Goal: Unclear: Unclear

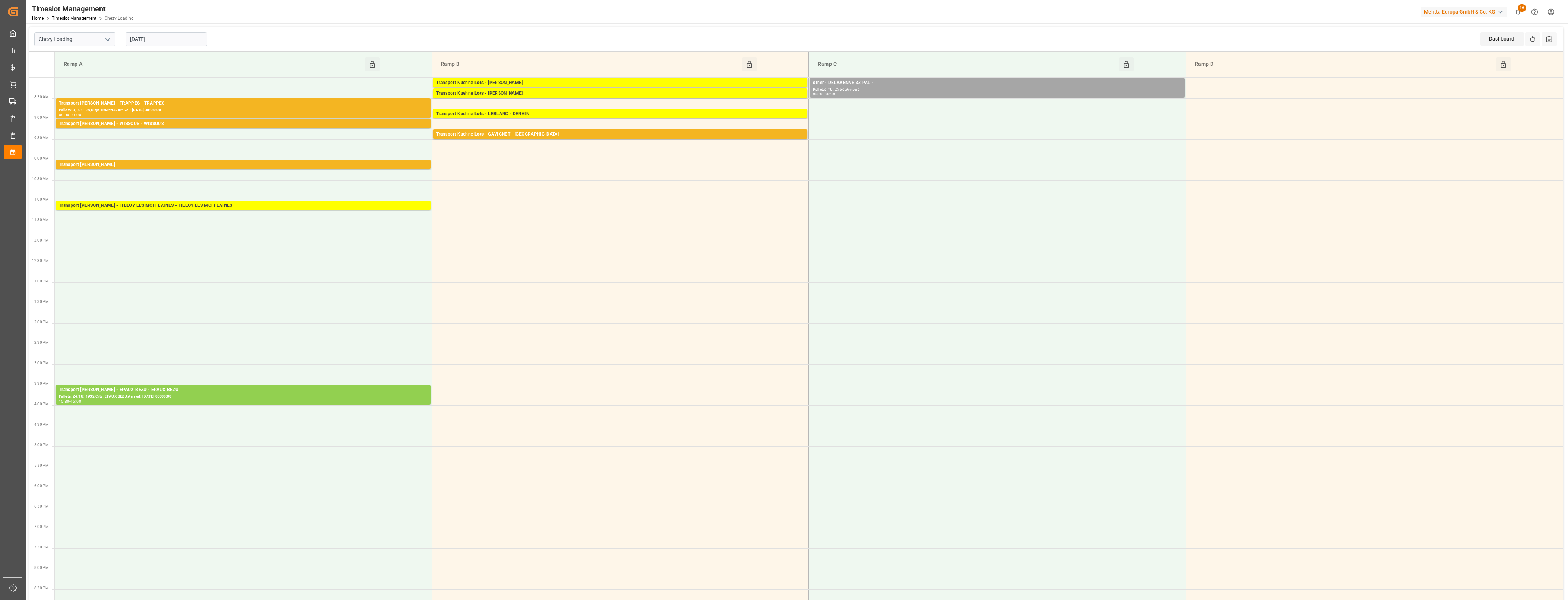
click at [152, 36] on input "03-10-2025" at bounding box center [166, 39] width 81 height 14
click at [177, 83] on span "2" at bounding box center [178, 83] width 2 height 5
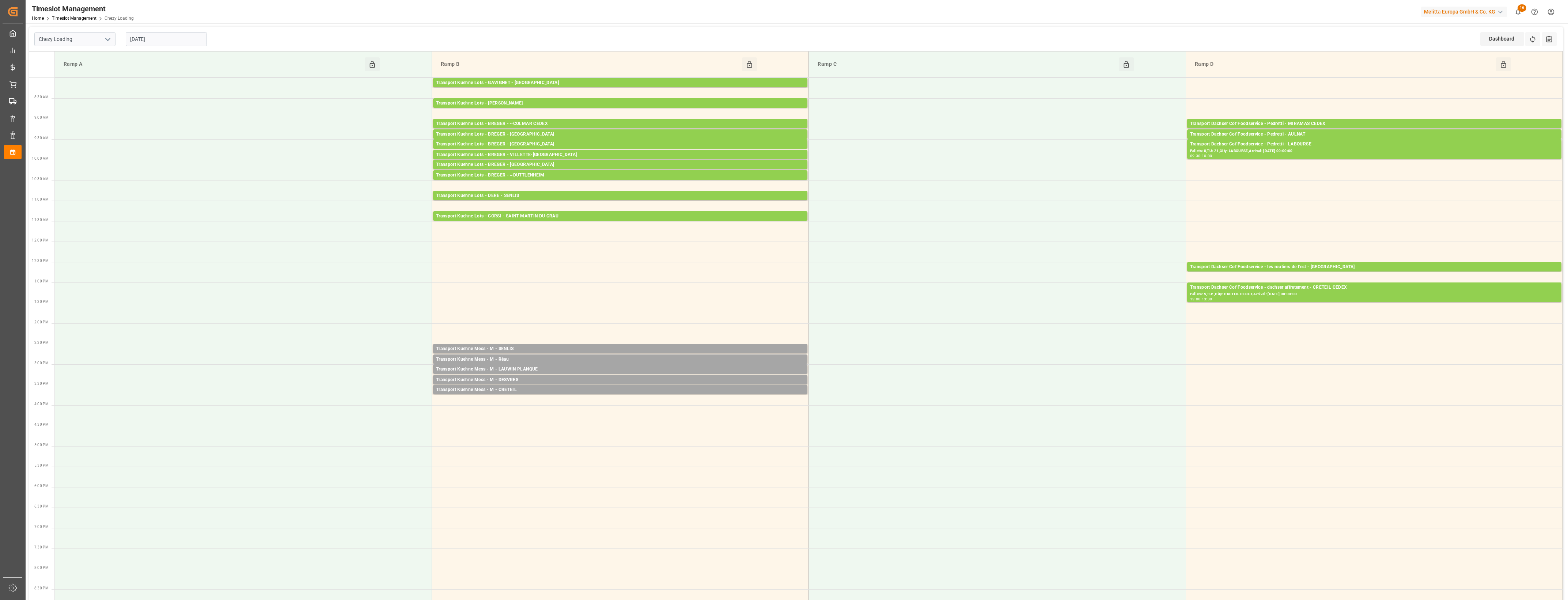
click at [177, 35] on input "02-10-2025" at bounding box center [166, 39] width 81 height 14
click at [193, 83] on span "3" at bounding box center [192, 83] width 2 height 5
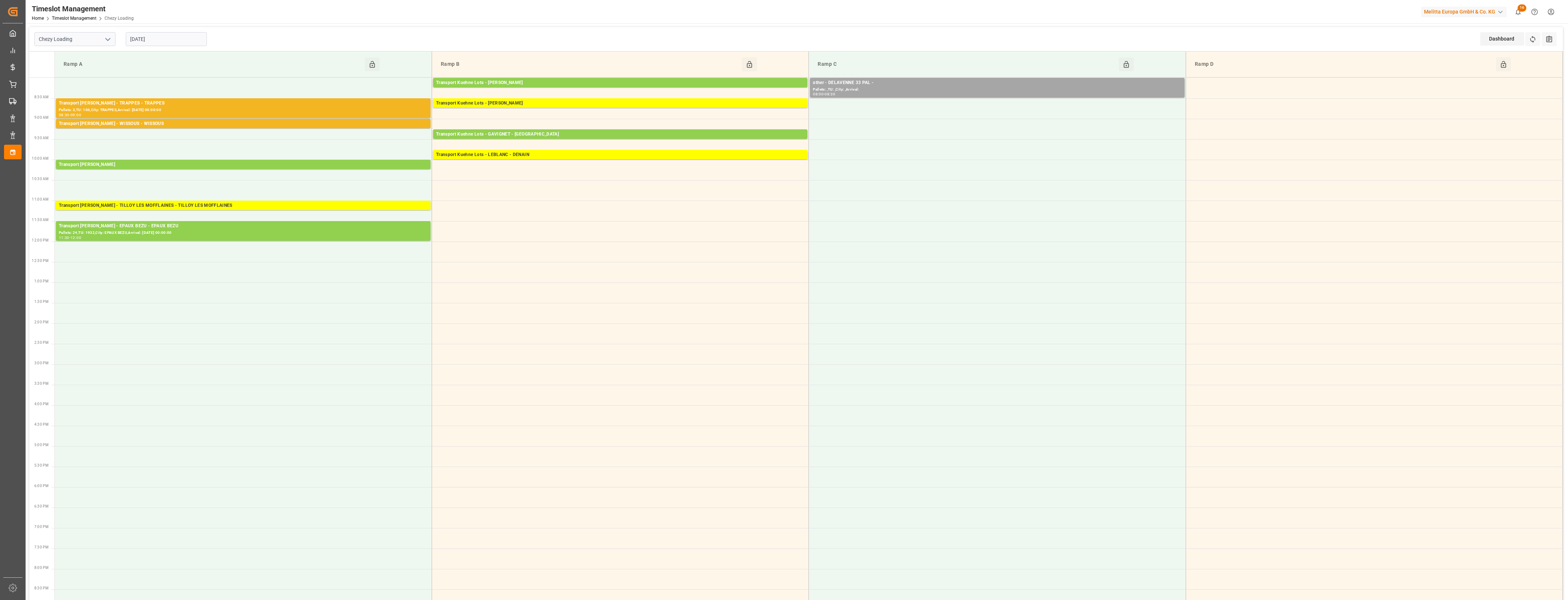
click at [178, 39] on input "03-10-2025" at bounding box center [166, 39] width 81 height 14
click at [178, 86] on span "2" at bounding box center [178, 83] width 2 height 5
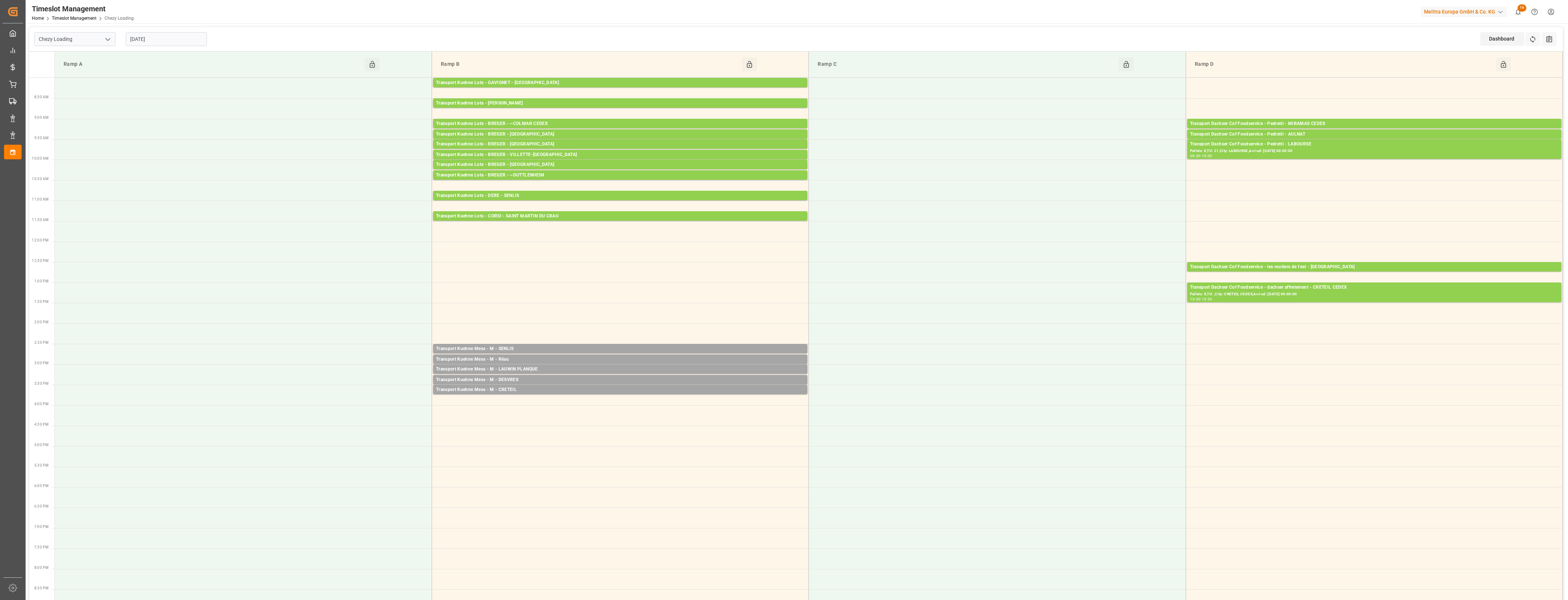
click at [176, 37] on input "02-10-2025" at bounding box center [166, 39] width 81 height 14
click at [160, 84] on div "1" at bounding box center [164, 83] width 9 height 9
type input "[DATE]"
